Goal: Navigation & Orientation: Go to known website

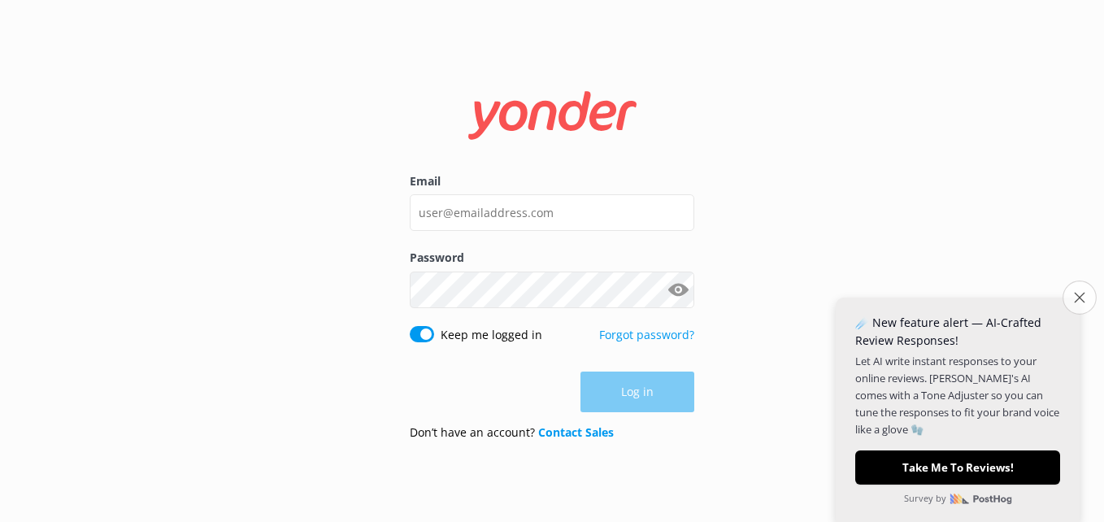
click at [1076, 298] on icon "Close survey" at bounding box center [1079, 297] width 11 height 11
